Goal: Task Accomplishment & Management: Manage account settings

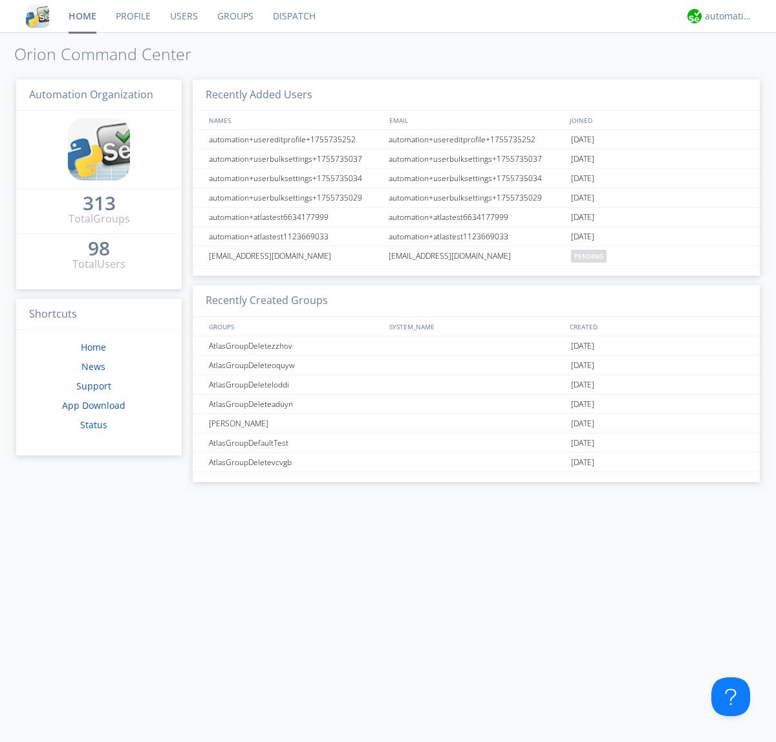
click at [234, 16] on link "Groups" at bounding box center [236, 16] width 56 height 32
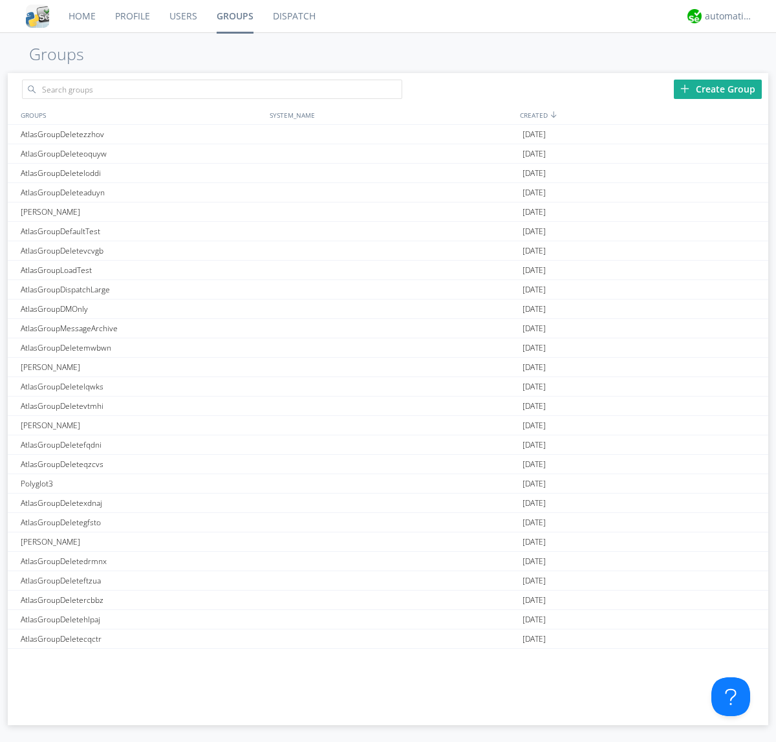
click at [718, 89] on div "Create Group" at bounding box center [718, 89] width 88 height 19
click at [234, 16] on link "Groups" at bounding box center [235, 16] width 56 height 32
type input "AtlasGroupDeletelbozi"
click at [142, 134] on div "AtlasGroupDeletelbozi" at bounding box center [141, 134] width 249 height 19
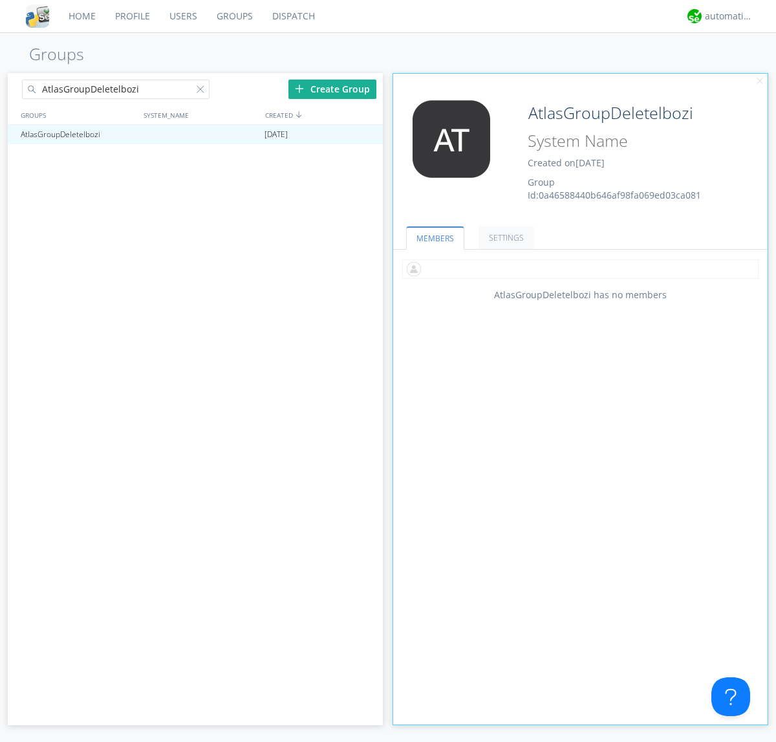
click at [580, 268] on input "text" at bounding box center [580, 268] width 356 height 19
type input "automation+atlas0005"
click at [577, 268] on input "text" at bounding box center [580, 268] width 356 height 19
type input "automation+atlas0004"
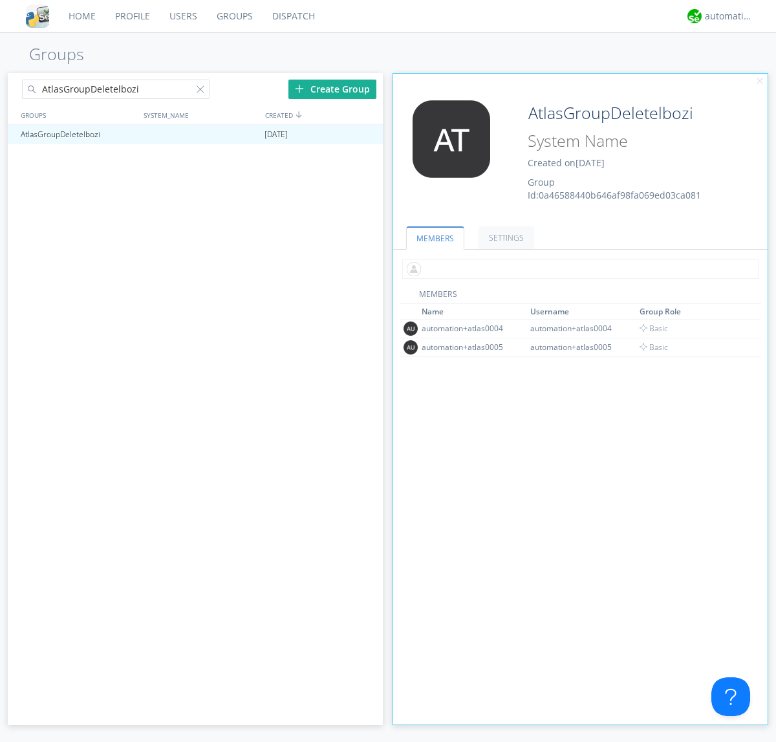
click at [577, 268] on input "text" at bounding box center [580, 268] width 356 height 19
click at [650, 347] on span "Basic" at bounding box center [653, 346] width 29 height 11
click at [577, 268] on input "text" at bounding box center [580, 268] width 356 height 19
click at [650, 328] on span "Basic" at bounding box center [653, 328] width 29 height 11
click at [366, 134] on div at bounding box center [366, 134] width 13 height 10
